Goal: Task Accomplishment & Management: Complete application form

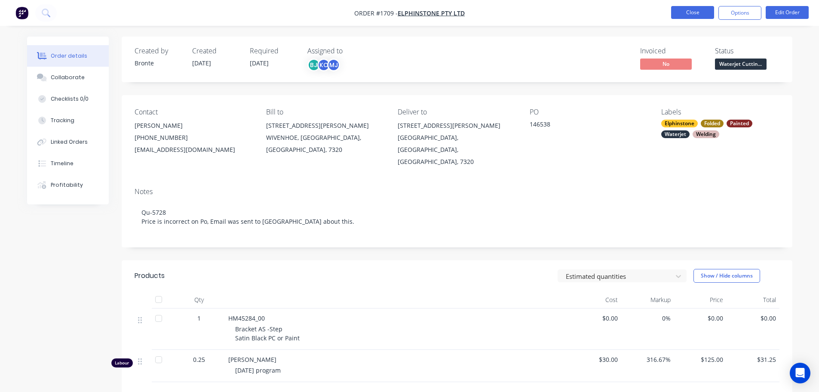
click at [690, 11] on button "Close" at bounding box center [692, 12] width 43 height 13
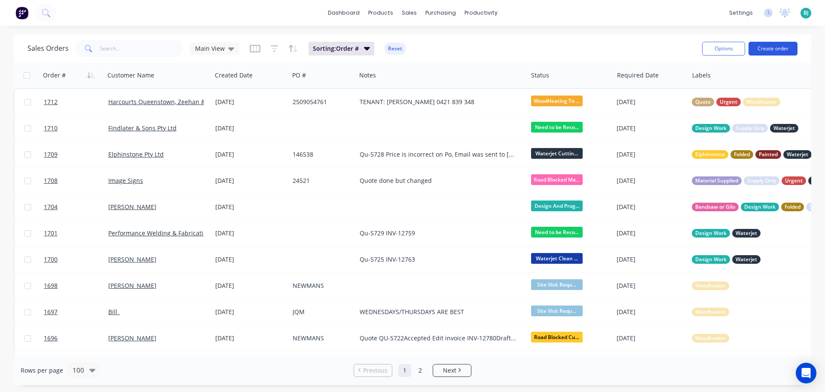
click at [782, 47] on button "Create order" at bounding box center [773, 49] width 49 height 14
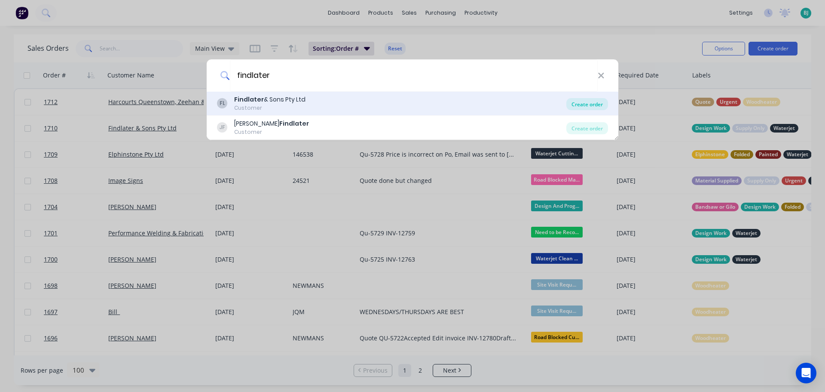
type input "findlater"
click at [587, 104] on div "Create order" at bounding box center [588, 104] width 42 height 12
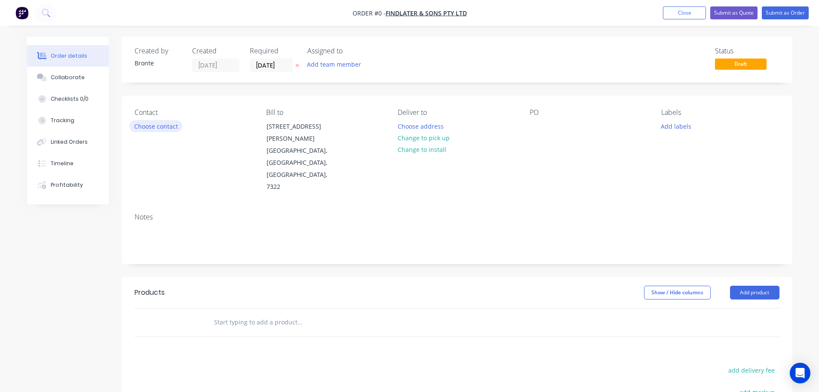
click at [163, 123] on button "Choose contact" at bounding box center [155, 126] width 53 height 12
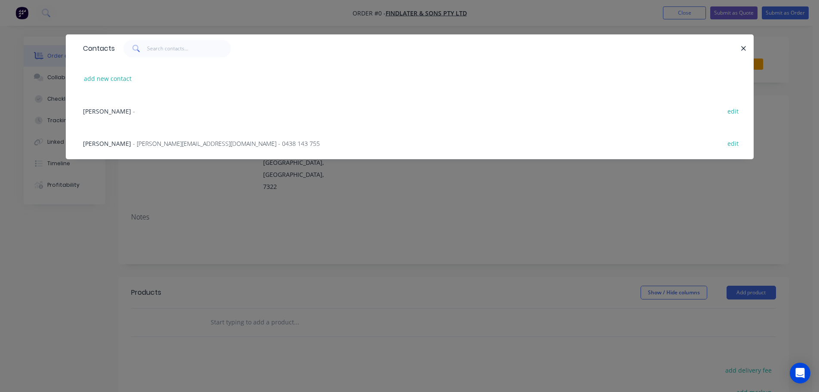
click at [173, 110] on div "[PERSON_NAME] - edit" at bounding box center [410, 111] width 662 height 32
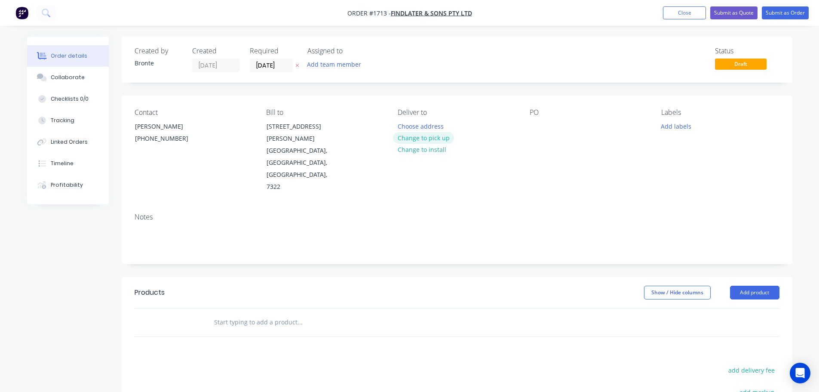
click at [437, 138] on button "Change to pick up" at bounding box center [423, 138] width 61 height 12
click at [285, 64] on input "[DATE]" at bounding box center [271, 65] width 42 height 13
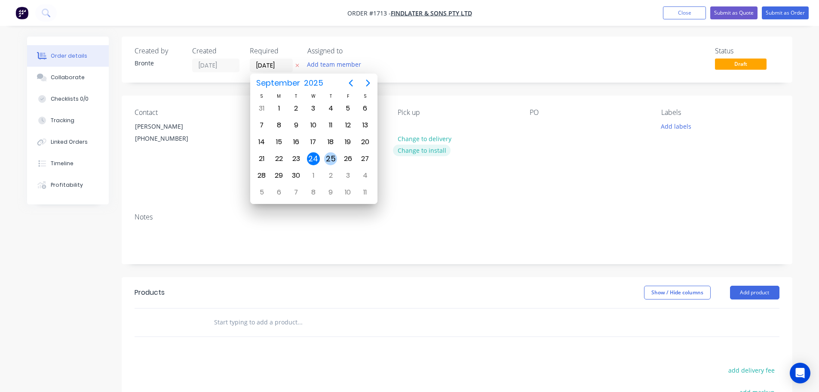
drag, startPoint x: 328, startPoint y: 159, endPoint x: 409, endPoint y: 153, distance: 81.0
click at [329, 159] on div "25" at bounding box center [330, 158] width 13 height 13
type input "[DATE]"
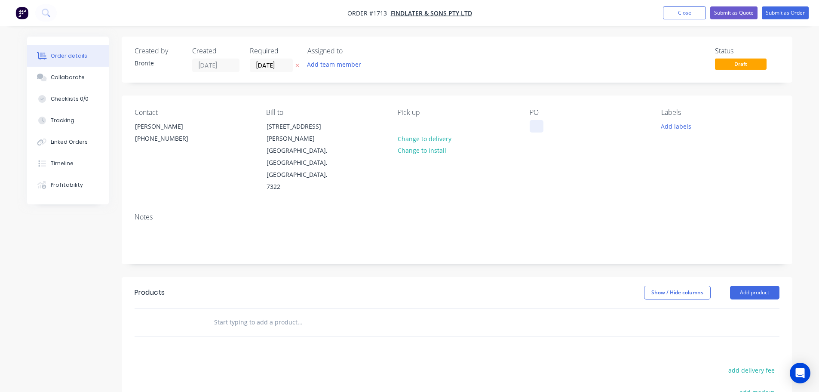
click at [542, 120] on div at bounding box center [537, 126] width 14 height 12
click at [676, 126] on button "Add labels" at bounding box center [676, 126] width 40 height 12
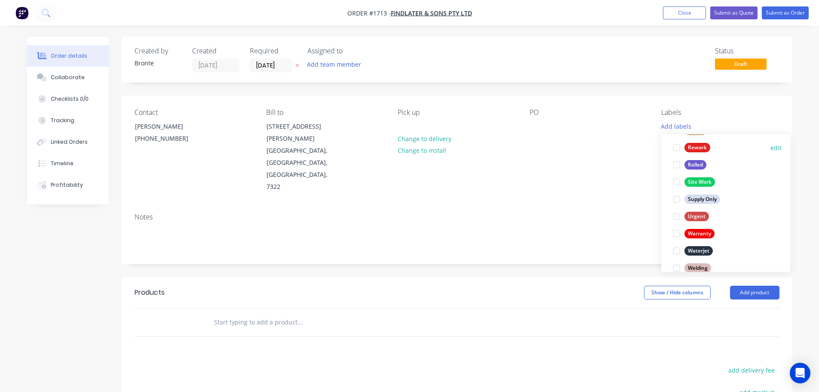
scroll to position [413, 0]
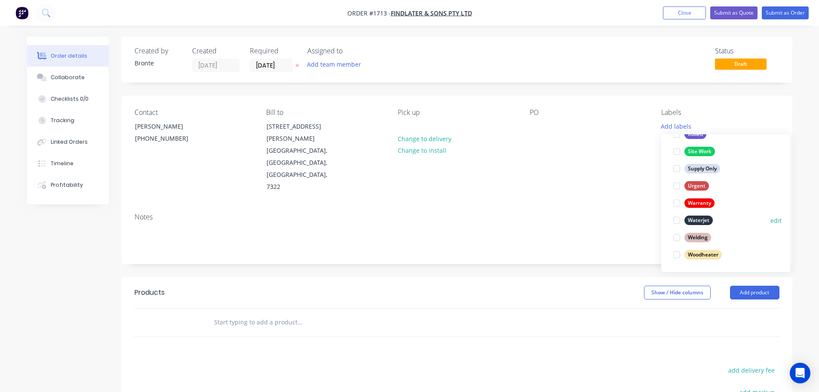
drag, startPoint x: 679, startPoint y: 221, endPoint x: 677, endPoint y: 215, distance: 6.4
click at [679, 220] on div at bounding box center [676, 219] width 17 height 17
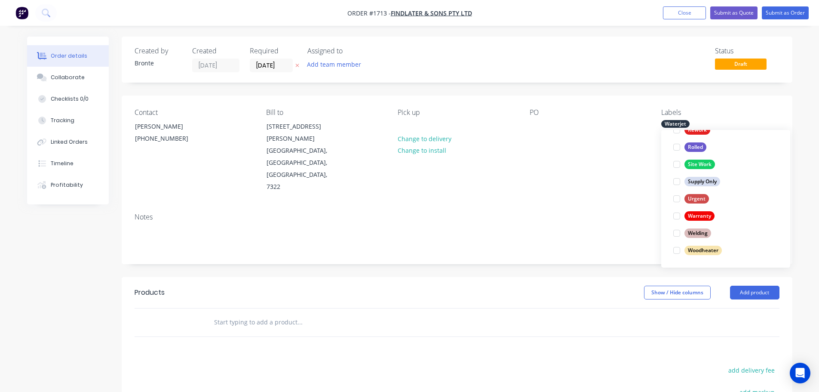
scroll to position [0, 0]
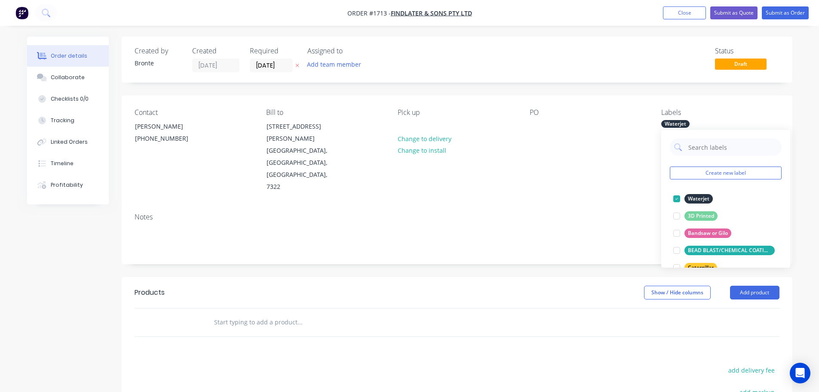
click at [751, 107] on div "Contact [PERSON_NAME] [PHONE_NUMBER] Bill to [STREET_ADDRESS][PERSON_NAME] Pick…" at bounding box center [457, 150] width 671 height 110
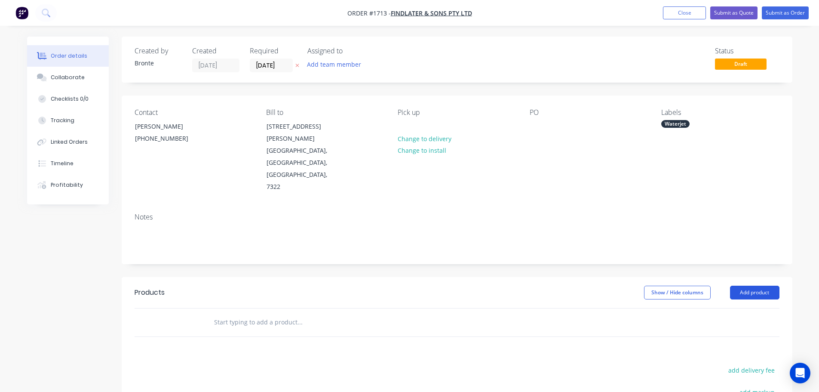
click at [764, 285] on button "Add product" at bounding box center [754, 292] width 49 height 14
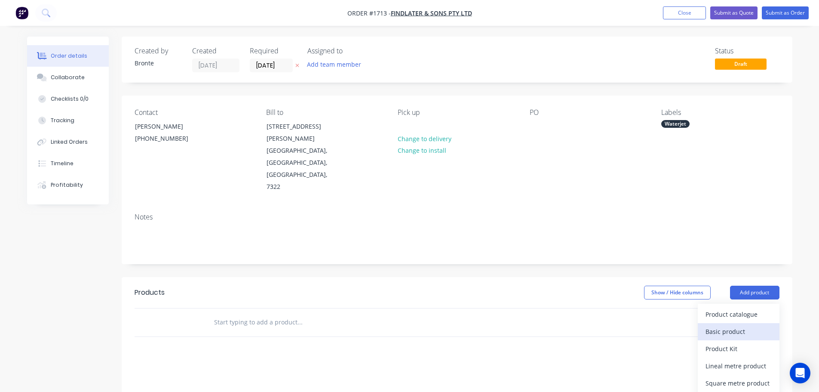
click at [743, 325] on div "Basic product" at bounding box center [738, 331] width 66 height 12
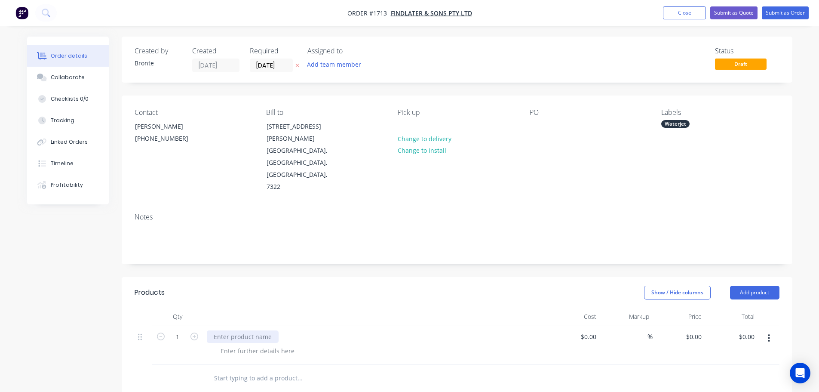
click at [252, 330] on div at bounding box center [243, 336] width 72 height 12
click at [190, 332] on icon "button" at bounding box center [194, 336] width 8 height 8
type input "2"
click at [230, 344] on div at bounding box center [258, 350] width 88 height 12
click at [264, 308] on div at bounding box center [375, 316] width 344 height 17
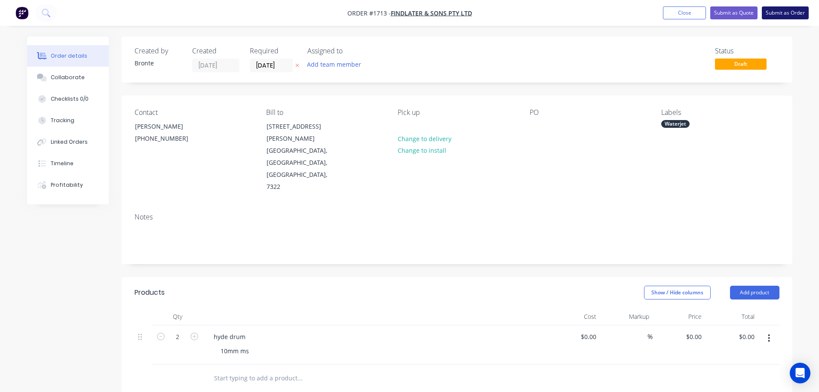
drag, startPoint x: 785, startPoint y: 12, endPoint x: 778, endPoint y: 19, distance: 10.0
click at [785, 12] on button "Submit as Order" at bounding box center [785, 12] width 47 height 13
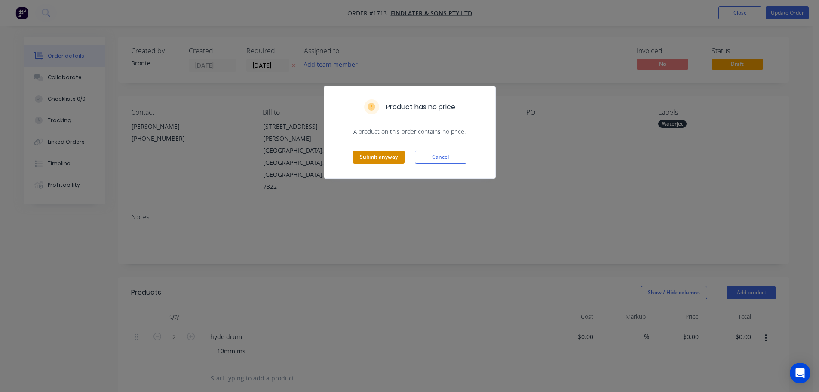
click at [383, 154] on button "Submit anyway" at bounding box center [379, 156] width 52 height 13
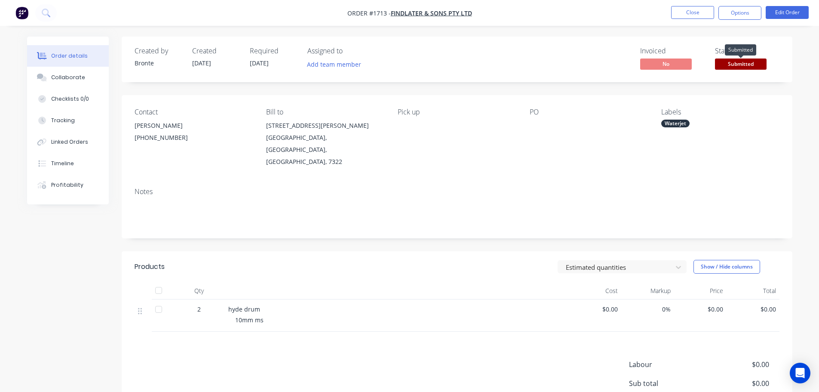
click at [759, 61] on span "Submitted" at bounding box center [741, 63] width 52 height 11
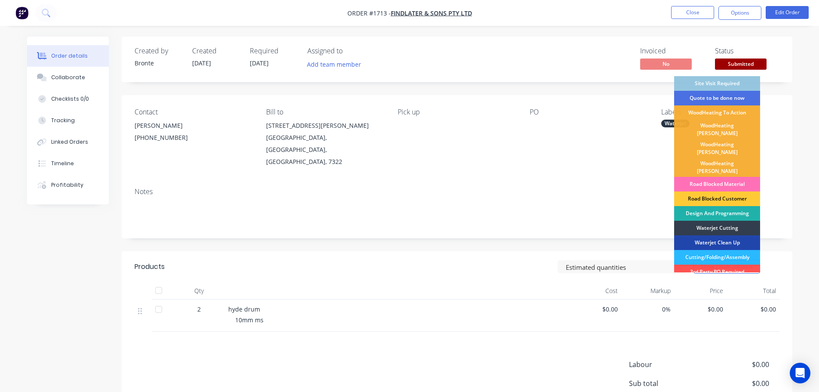
click at [735, 206] on div "Design And Programming" at bounding box center [717, 213] width 86 height 15
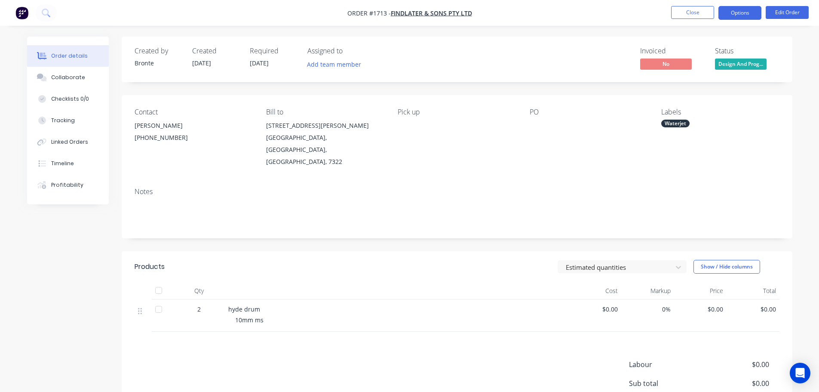
click at [751, 9] on button "Options" at bounding box center [739, 13] width 43 height 14
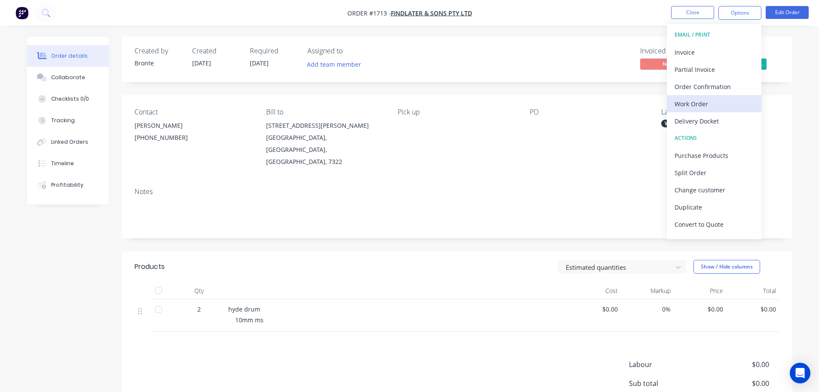
click at [724, 111] on button "Work Order" at bounding box center [714, 103] width 95 height 17
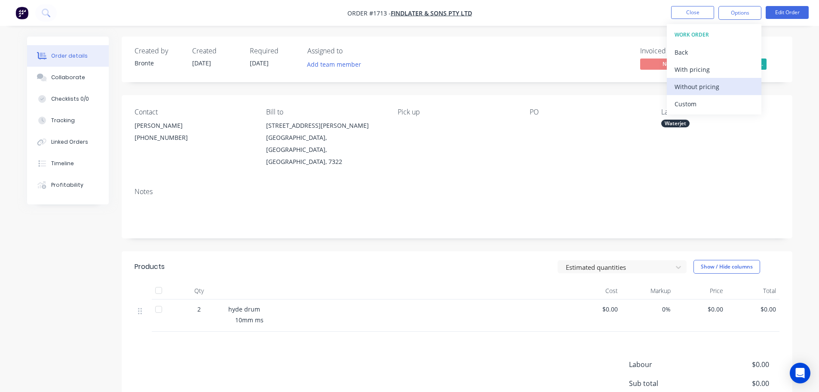
click at [724, 92] on div "Without pricing" at bounding box center [713, 86] width 79 height 12
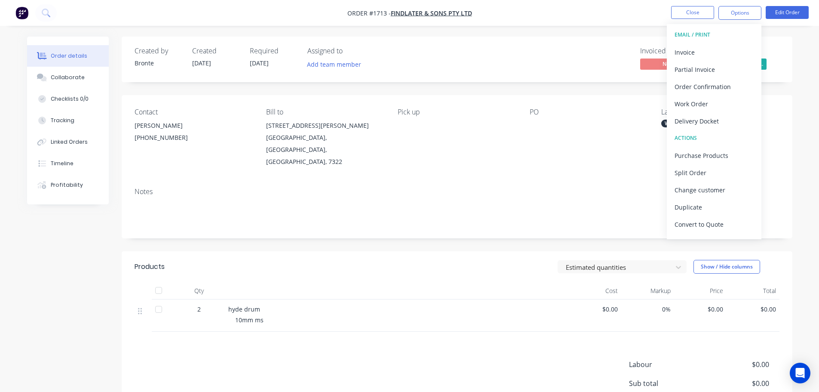
click at [624, 187] on div "Notes" at bounding box center [457, 191] width 645 height 8
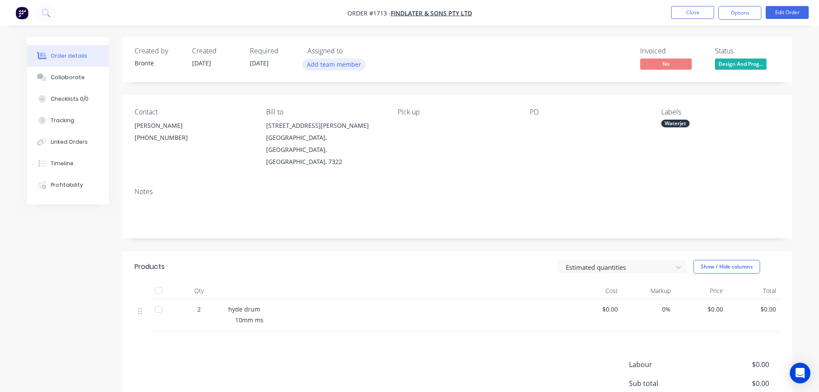
click at [336, 67] on button "Add team member" at bounding box center [333, 64] width 63 height 12
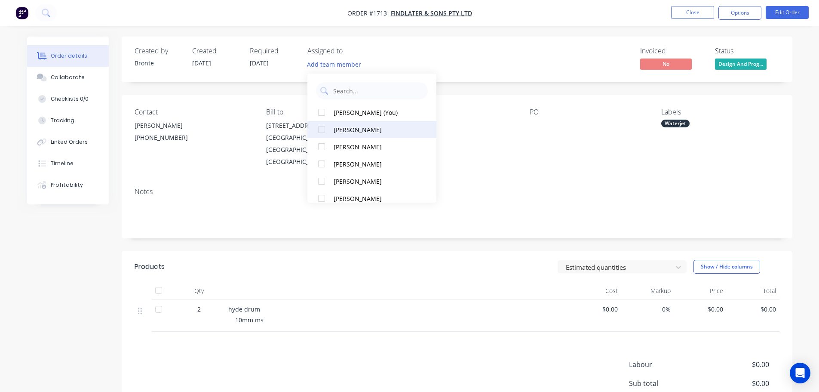
scroll to position [43, 0]
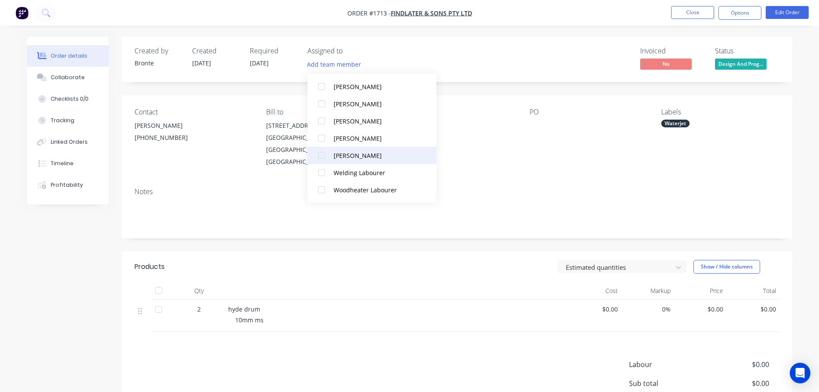
click at [320, 156] on div at bounding box center [321, 155] width 17 height 17
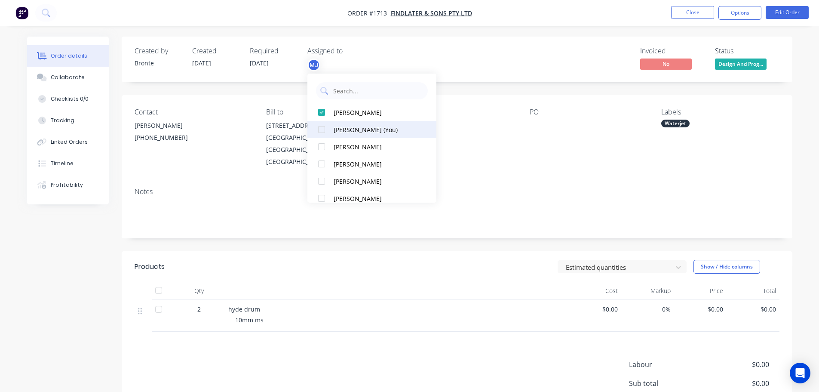
click at [323, 128] on div at bounding box center [321, 129] width 17 height 17
click at [503, 63] on div "Invoiced No Status Design And Prog..." at bounding box center [586, 59] width 386 height 25
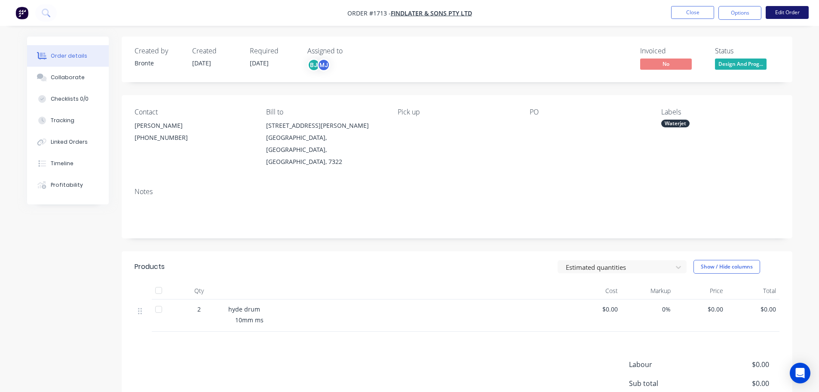
click at [787, 9] on button "Edit Order" at bounding box center [787, 12] width 43 height 13
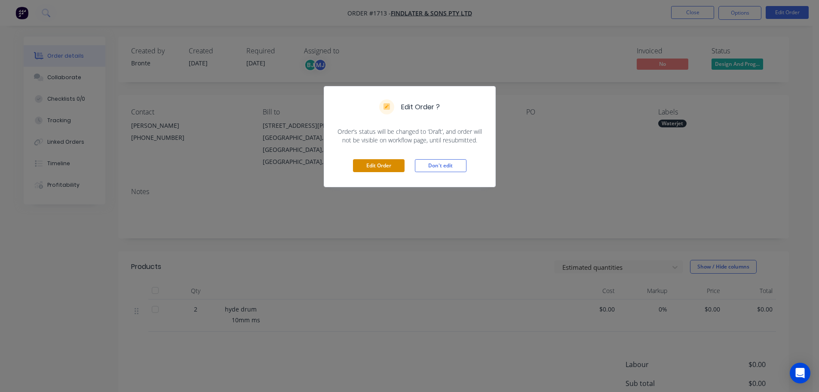
drag, startPoint x: 373, startPoint y: 158, endPoint x: 373, endPoint y: 162, distance: 4.7
click at [373, 158] on div "Edit Order Don't edit" at bounding box center [409, 165] width 171 height 42
click at [374, 165] on button "Edit Order" at bounding box center [379, 165] width 52 height 13
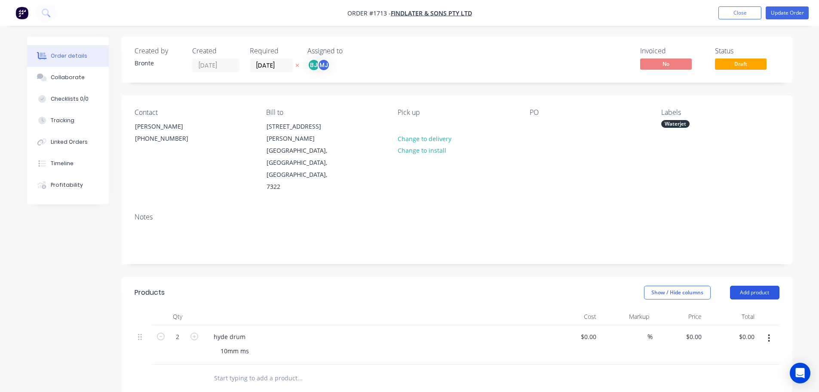
click at [757, 285] on button "Add product" at bounding box center [754, 292] width 49 height 14
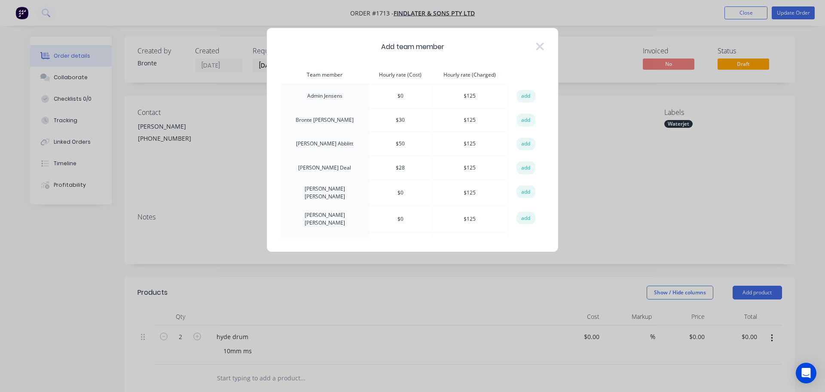
click at [520, 116] on button "add" at bounding box center [526, 119] width 19 height 13
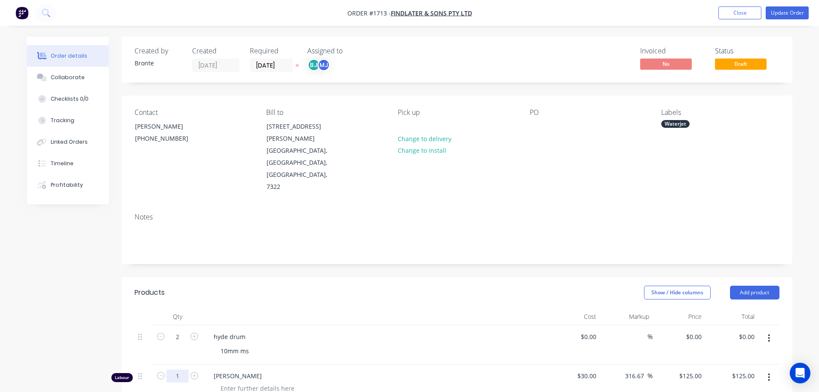
click at [184, 369] on input "1" at bounding box center [177, 375] width 22 height 13
type input "0.25"
type input "$31.25"
click at [270, 382] on div at bounding box center [258, 388] width 88 height 12
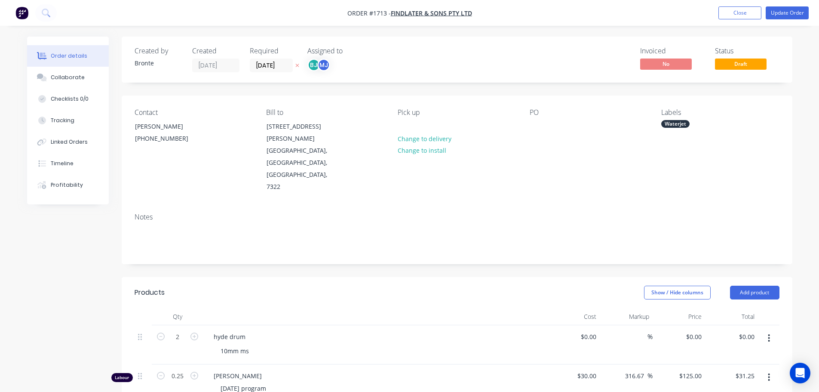
click at [324, 277] on header "Products Show / Hide columns Add product" at bounding box center [457, 292] width 671 height 31
drag, startPoint x: 799, startPoint y: 12, endPoint x: 781, endPoint y: 17, distance: 18.8
click at [799, 12] on button "Update Order" at bounding box center [787, 12] width 43 height 13
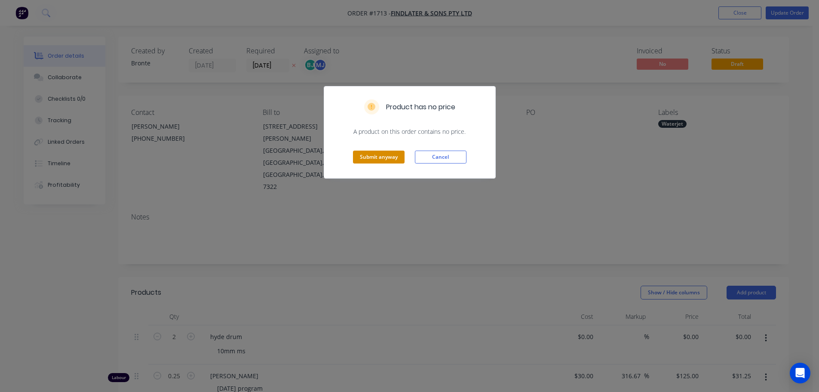
click at [394, 156] on button "Submit anyway" at bounding box center [379, 156] width 52 height 13
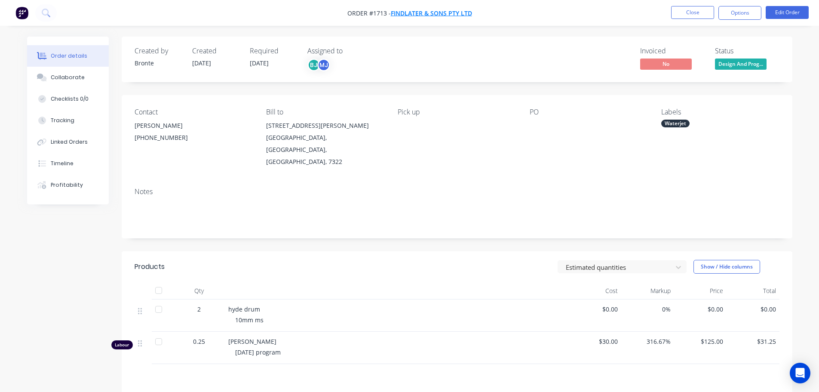
click at [440, 15] on span "Findlater & Sons Pty Ltd" at bounding box center [431, 13] width 81 height 8
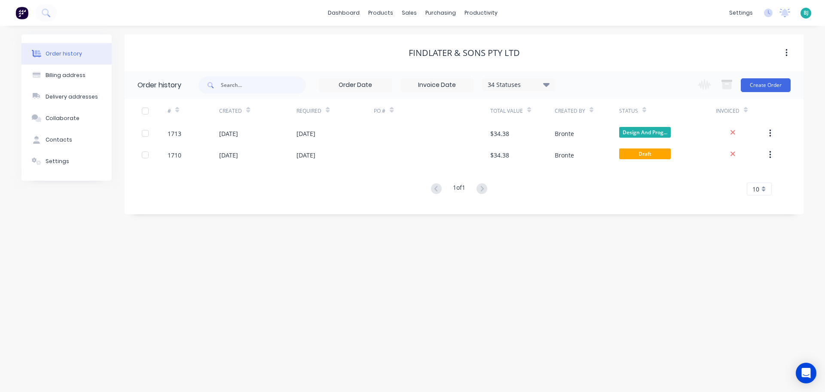
click at [551, 86] on div "34 Statuses" at bounding box center [519, 84] width 72 height 9
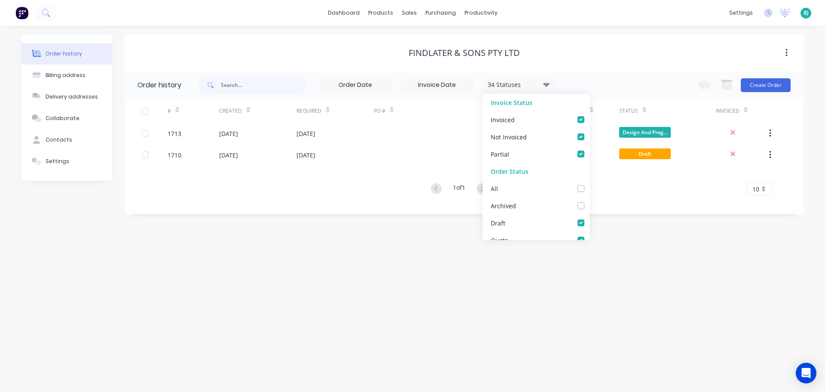
click at [590, 184] on label at bounding box center [590, 184] width 0 height 0
click at [590, 189] on input "checkbox" at bounding box center [593, 188] width 7 height 8
checkbox input "true"
click at [665, 290] on div "Order history Billing address Delivery addresses Collaborate Contacts Settings …" at bounding box center [412, 209] width 825 height 366
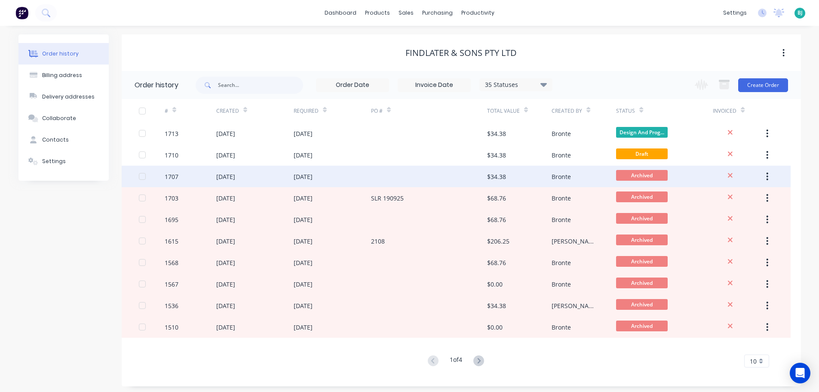
click at [262, 172] on div "[DATE]" at bounding box center [254, 175] width 77 height 21
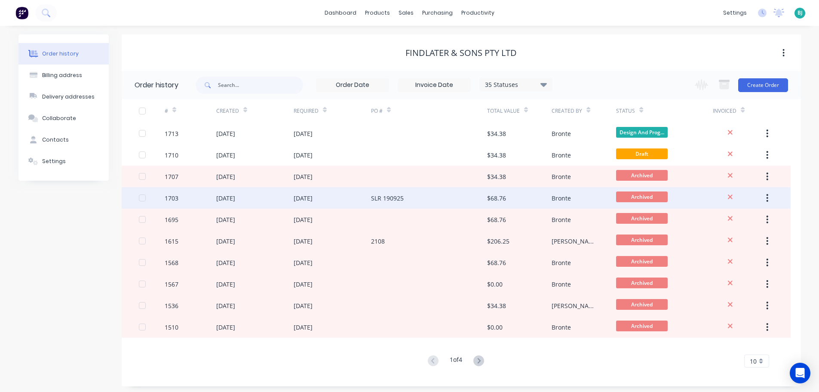
click at [275, 196] on div "[DATE]" at bounding box center [254, 197] width 77 height 21
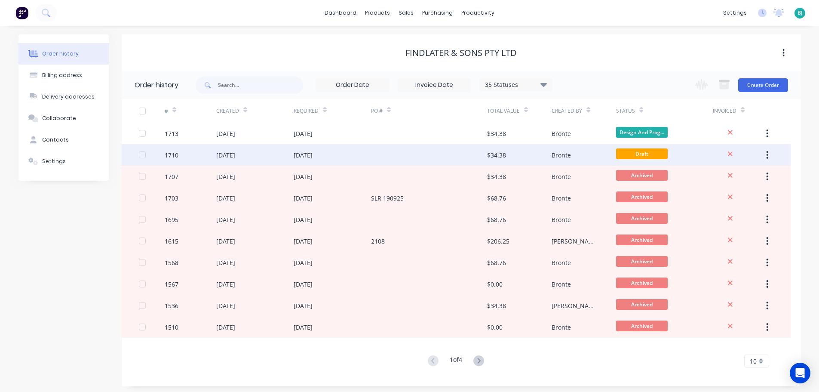
click at [269, 155] on div "[DATE]" at bounding box center [254, 154] width 77 height 21
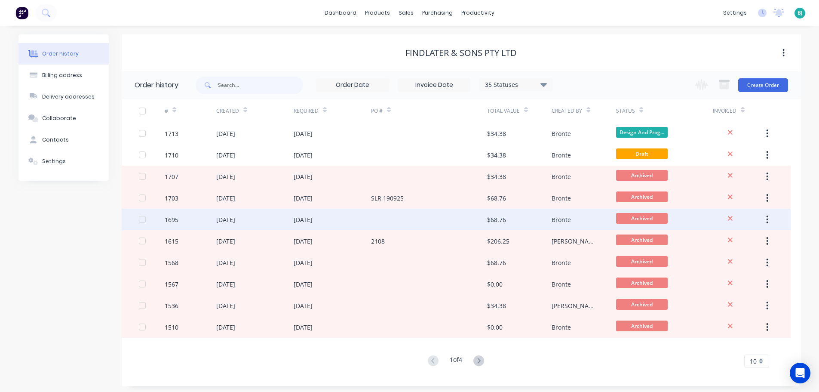
click at [275, 220] on div "[DATE]" at bounding box center [254, 218] width 77 height 21
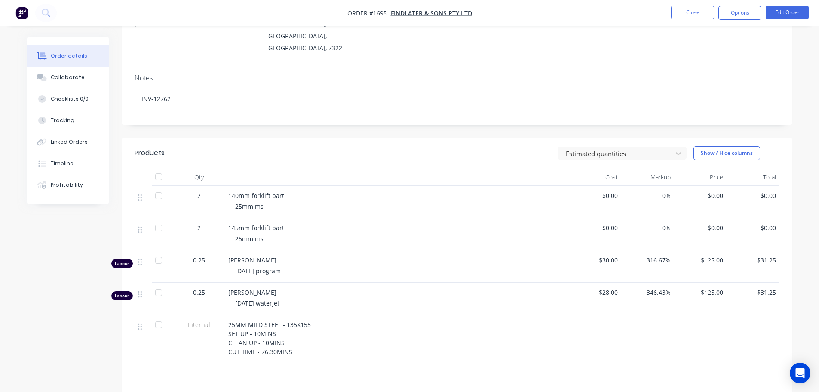
scroll to position [129, 0]
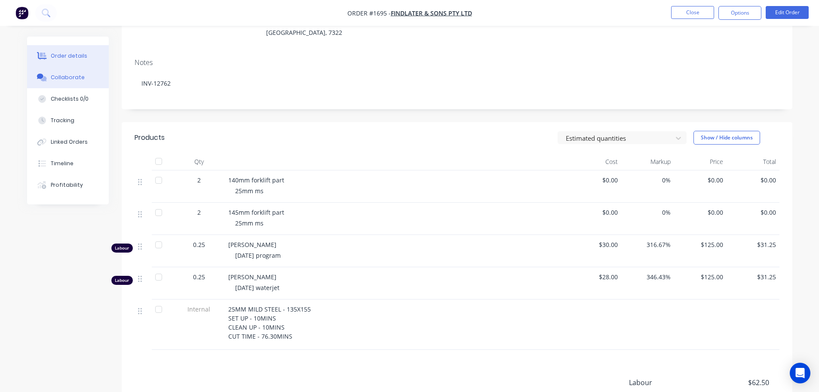
click at [64, 77] on div "Collaborate" at bounding box center [68, 78] width 34 height 8
